Goal: Check status

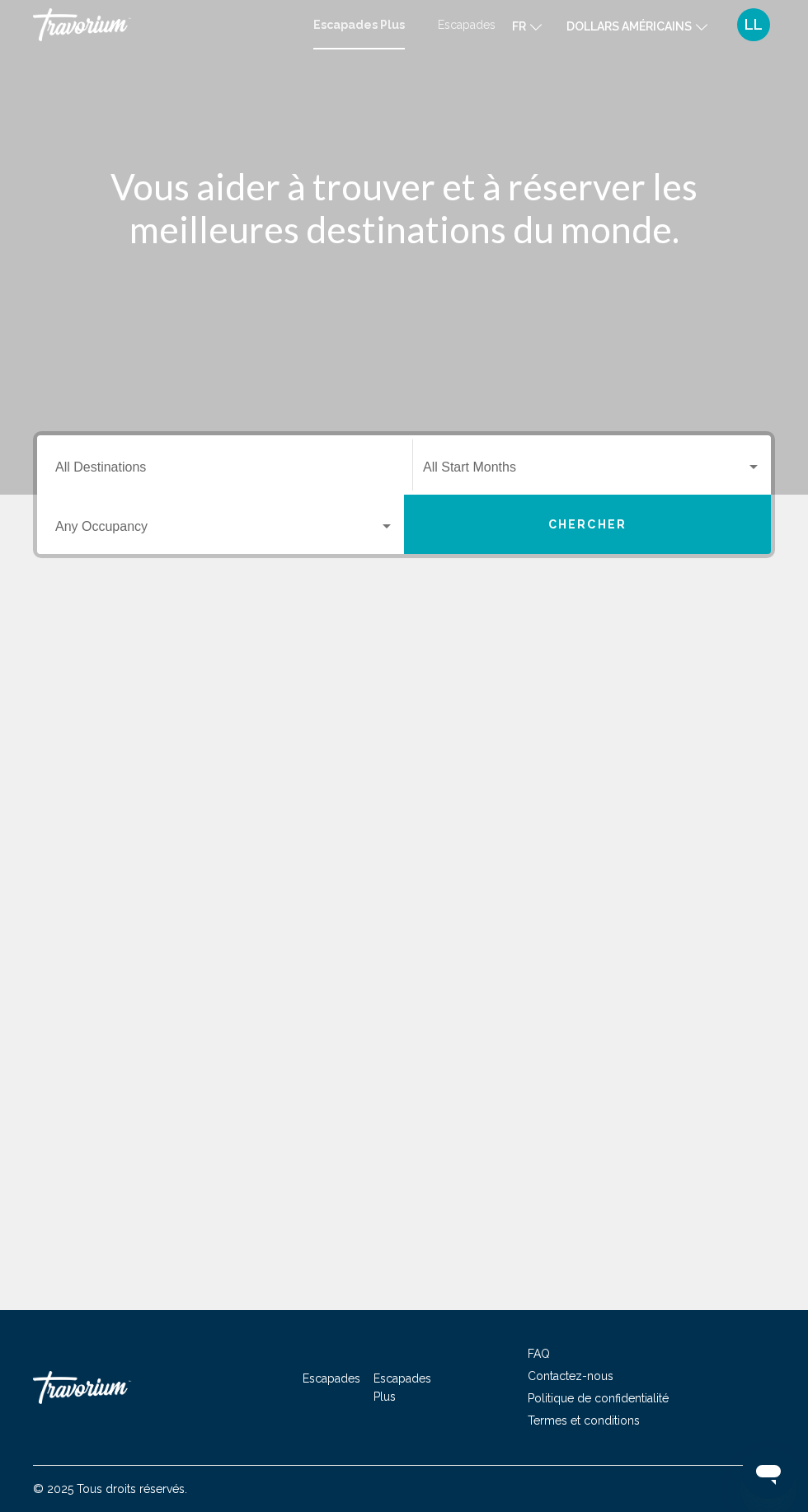
click at [750, 24] on font "LL" at bounding box center [753, 24] width 18 height 17
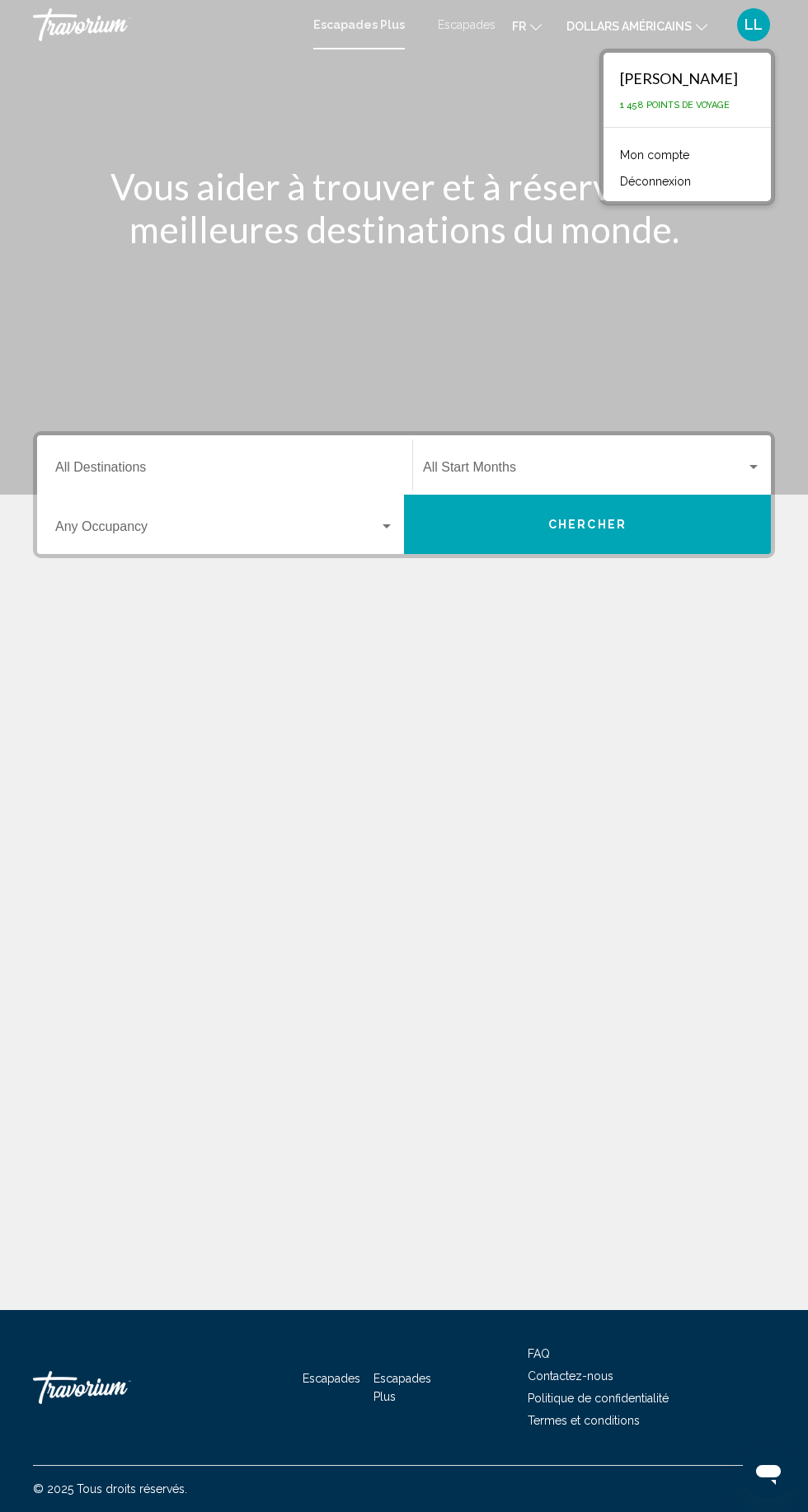
click at [669, 148] on font "Mon compte" at bounding box center [655, 154] width 69 height 13
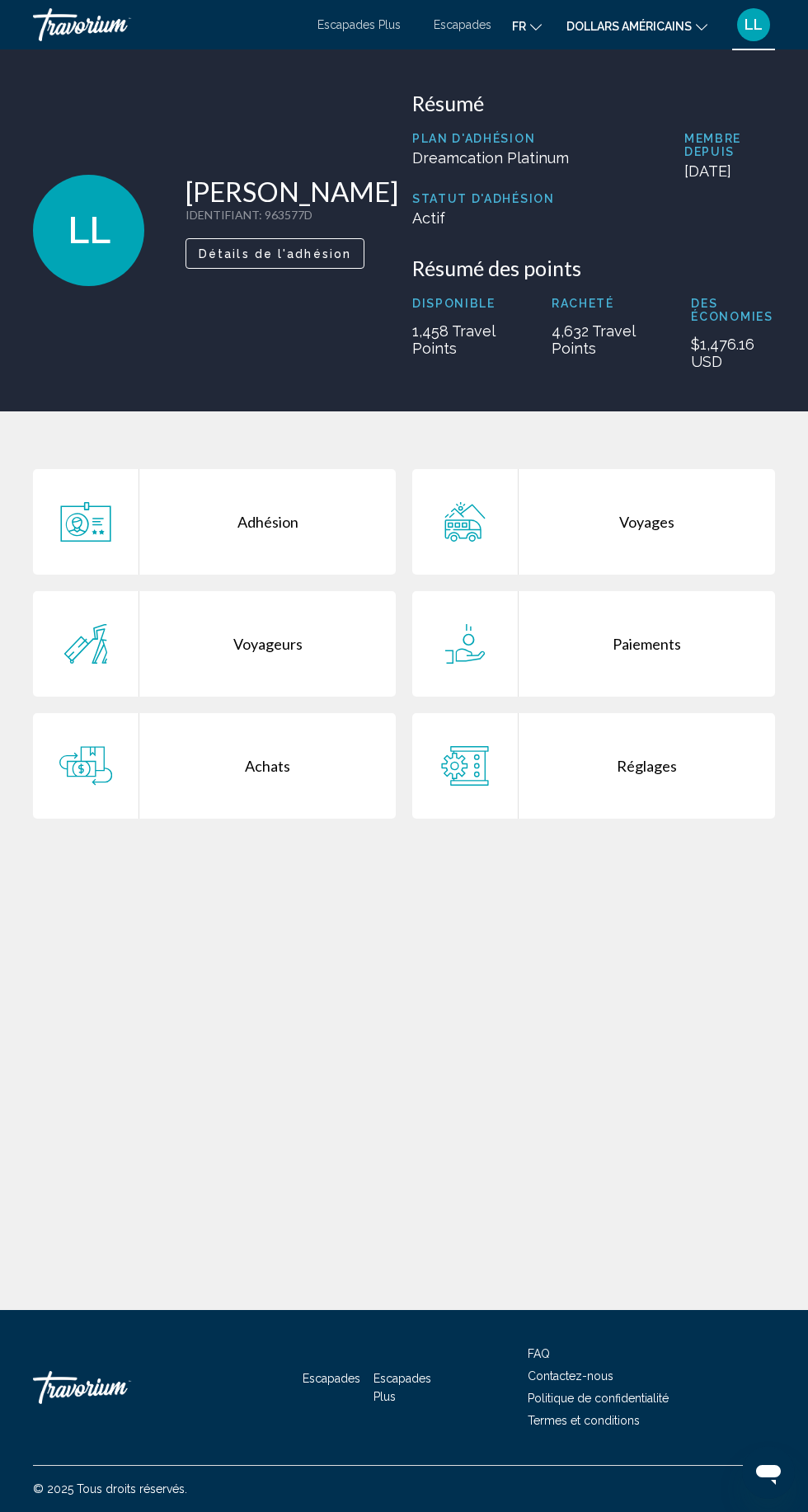
click at [629, 539] on div "Voyages" at bounding box center [647, 522] width 257 height 106
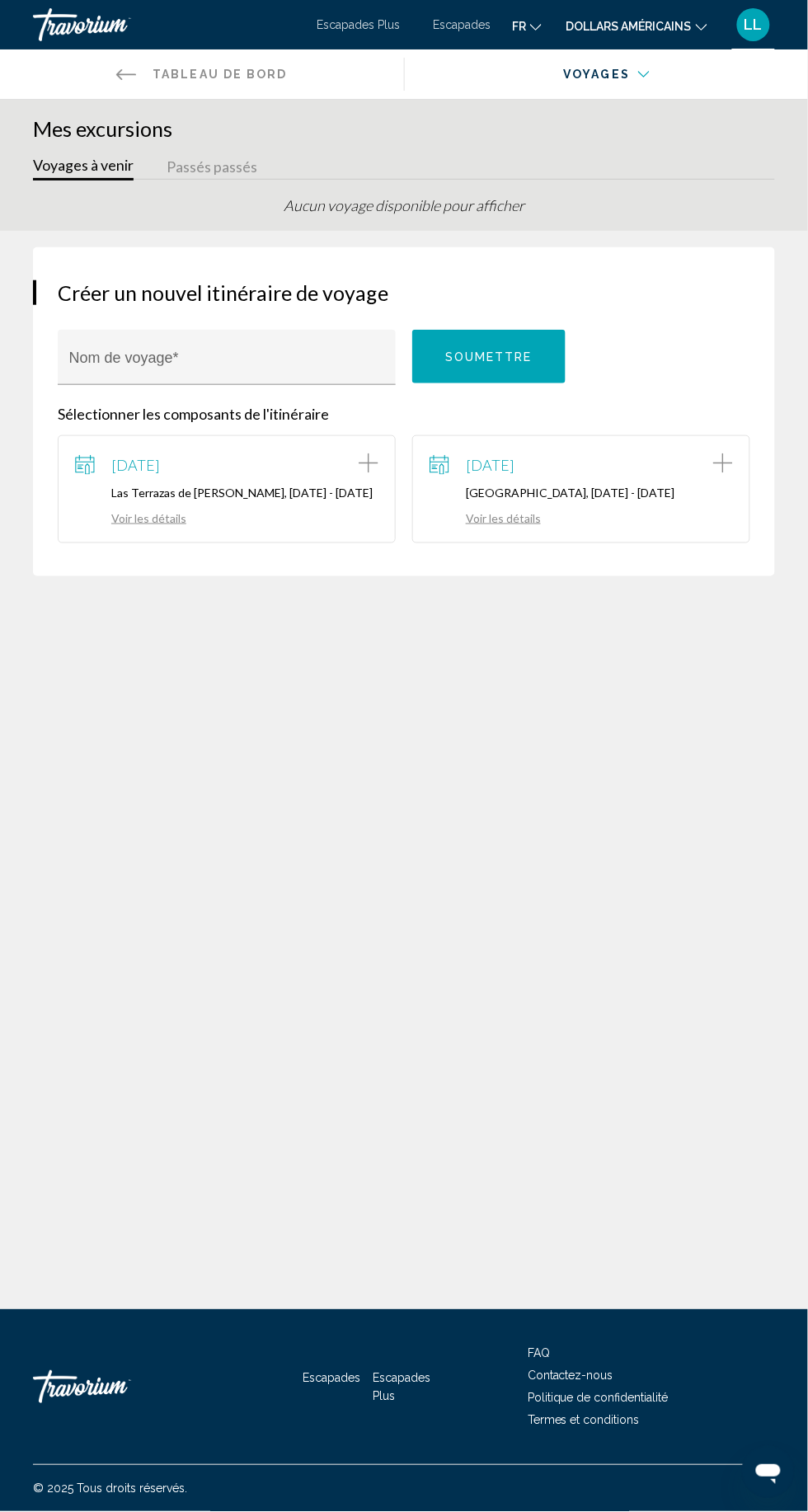
click at [520, 512] on link "Voir les détails" at bounding box center [485, 518] width 111 height 14
